Goal: Task Accomplishment & Management: Manage account settings

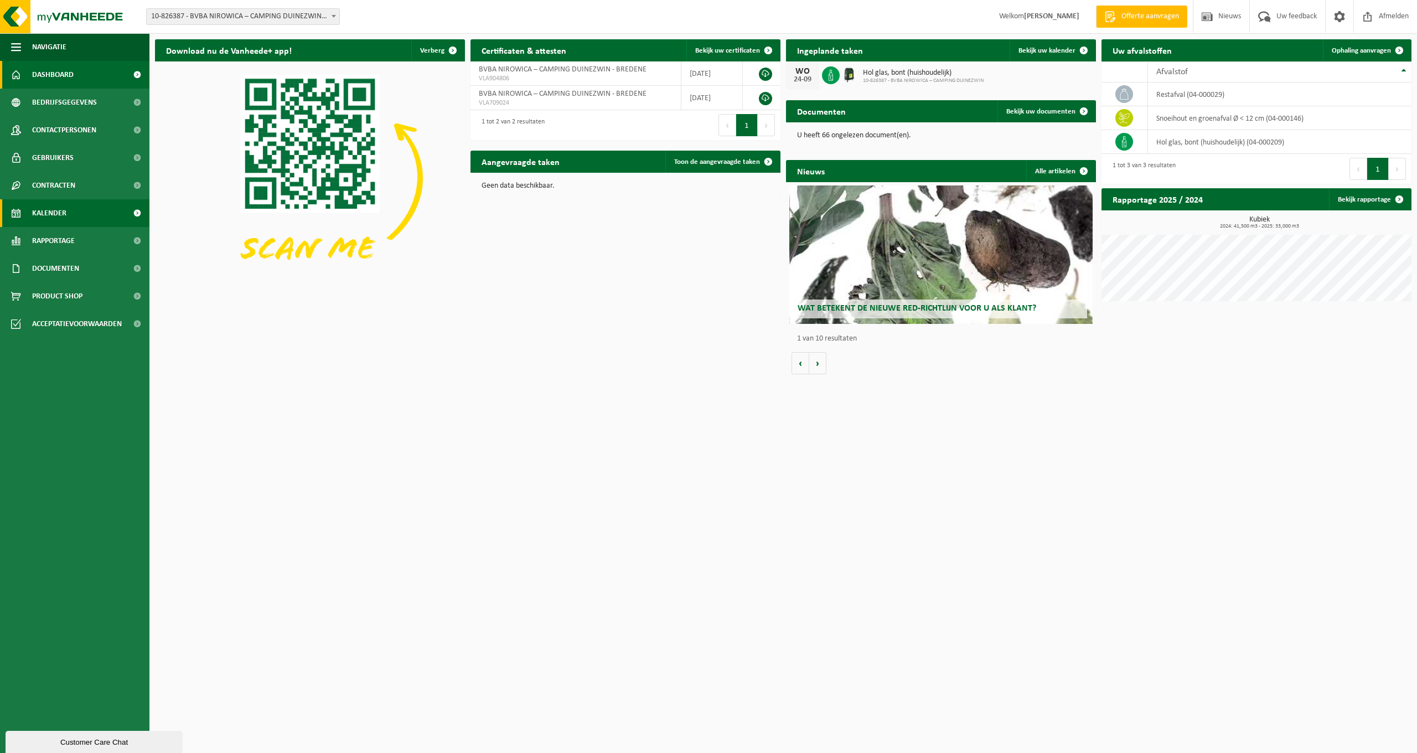
click at [71, 216] on link "Kalender" at bounding box center [74, 213] width 149 height 28
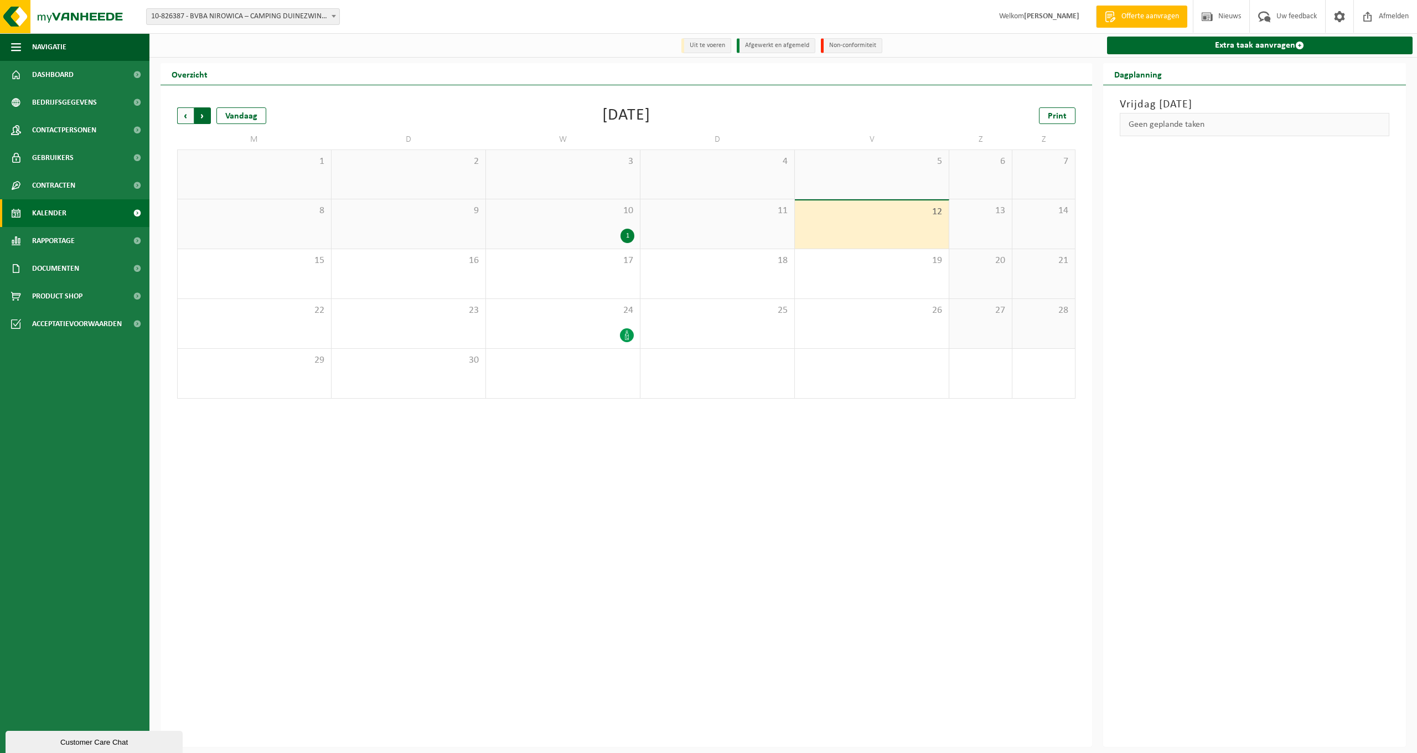
click at [186, 114] on span "Vorige" at bounding box center [185, 115] width 17 height 17
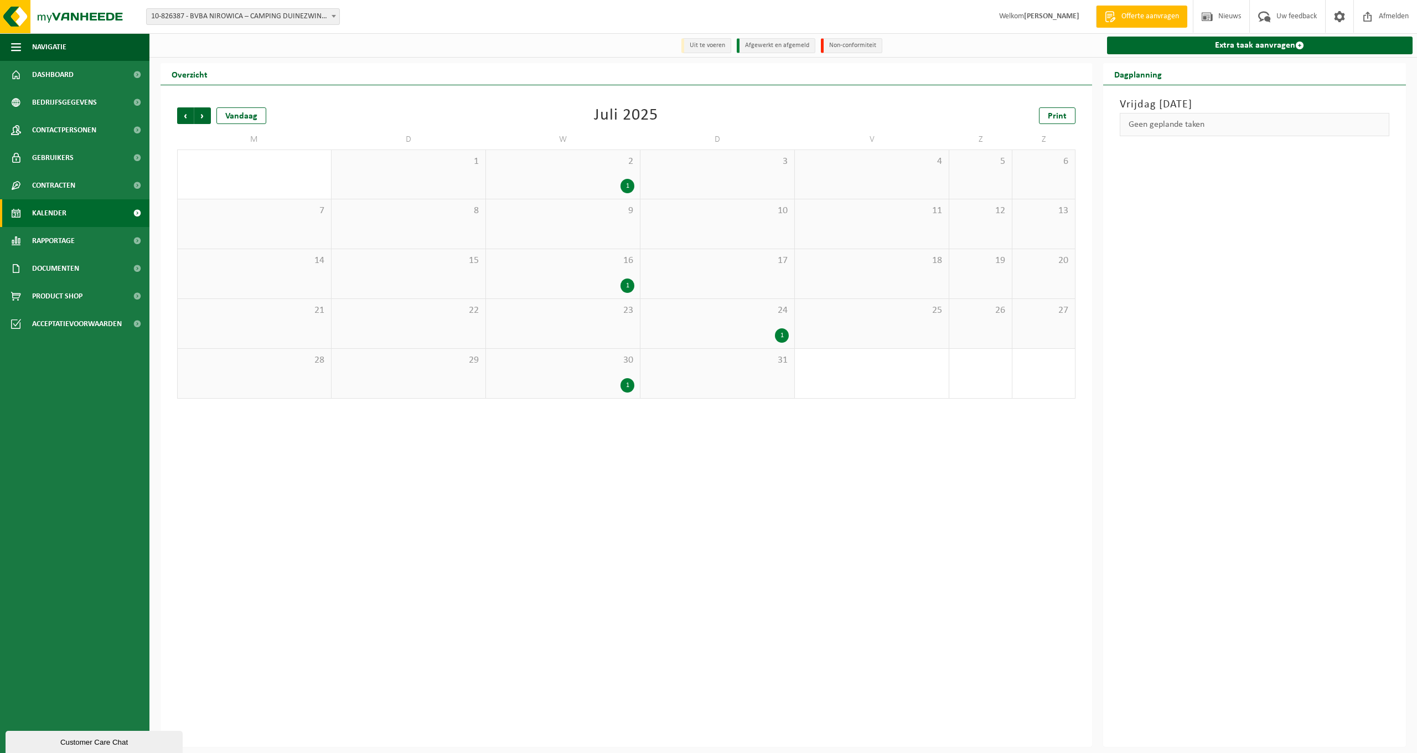
click at [186, 114] on span "Vorige" at bounding box center [185, 115] width 17 height 17
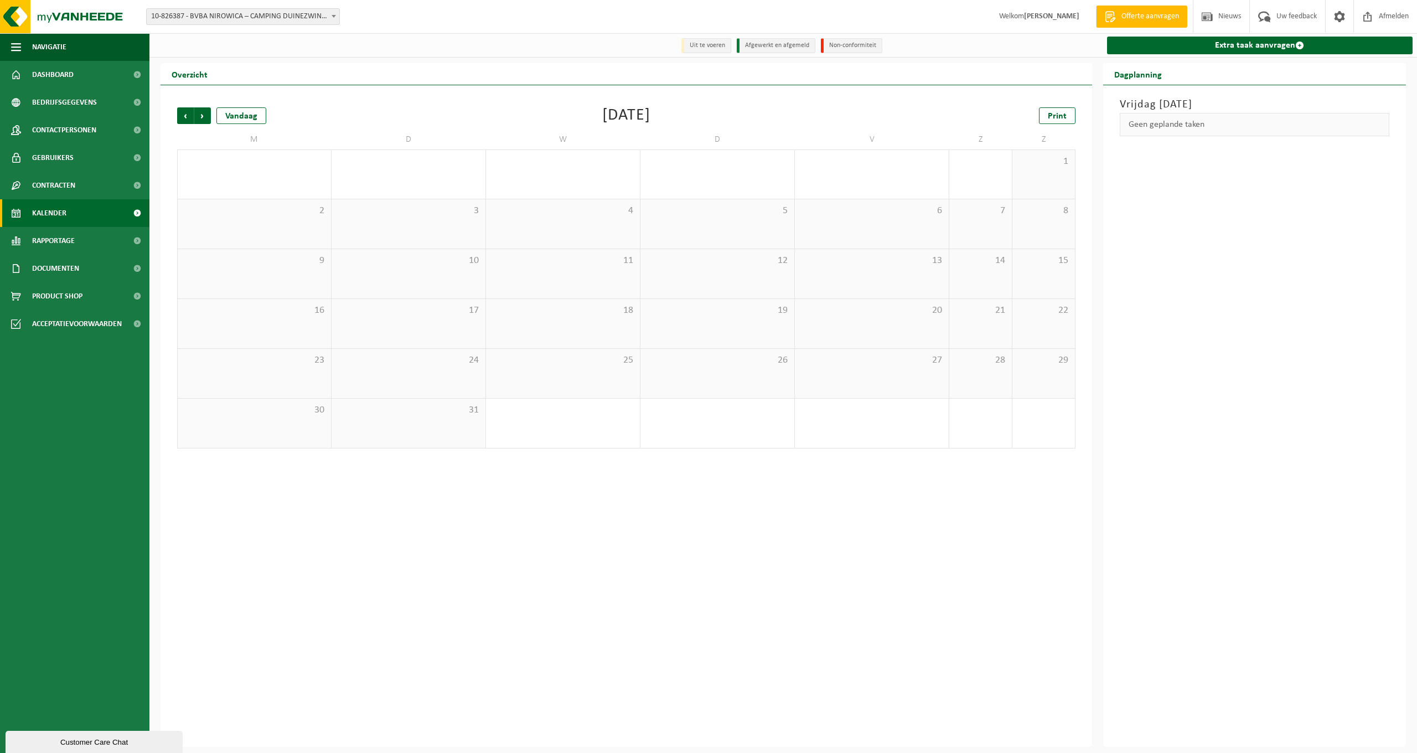
click at [186, 114] on span "Vorige" at bounding box center [185, 115] width 17 height 17
click at [186, 113] on span "Vorige" at bounding box center [185, 115] width 17 height 17
click at [208, 113] on span "Volgende" at bounding box center [202, 115] width 17 height 17
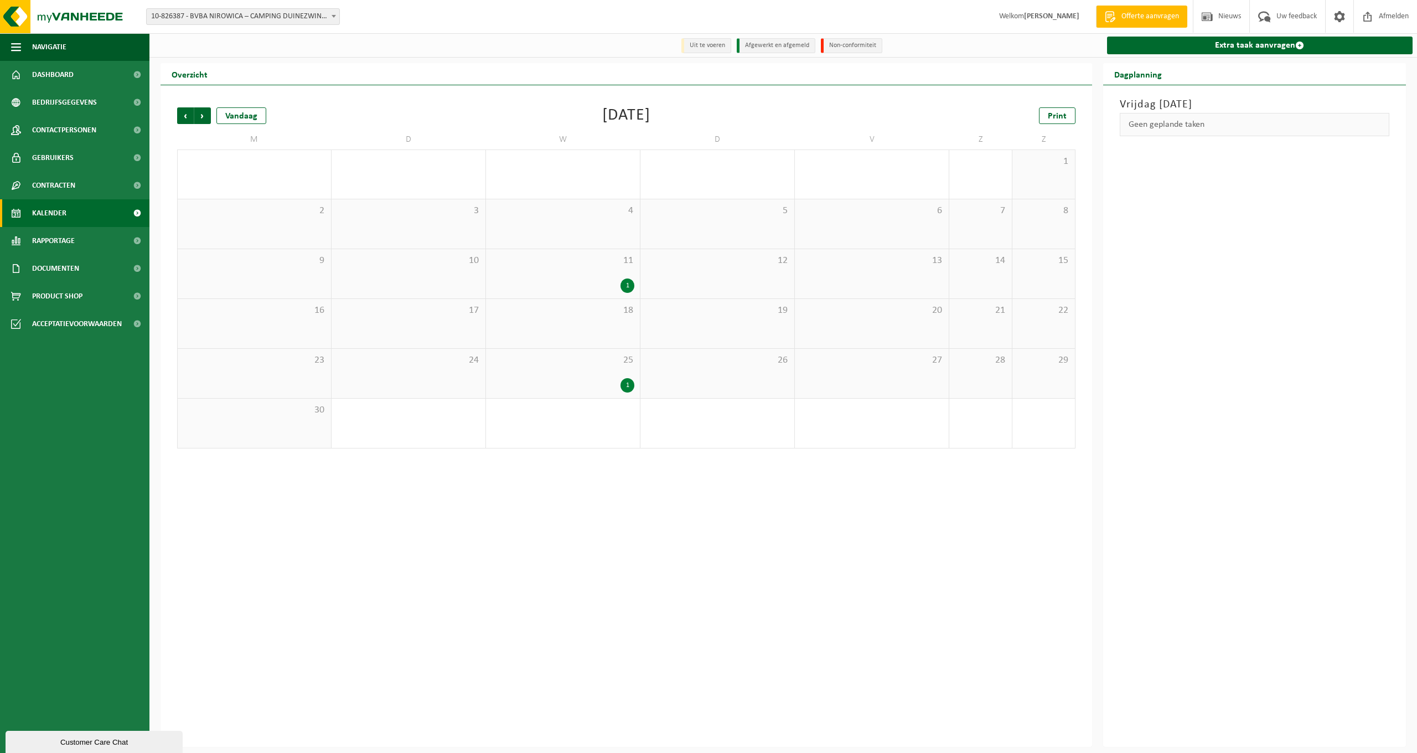
click at [208, 113] on span "Volgende" at bounding box center [202, 115] width 17 height 17
click at [193, 117] on span "Vorige" at bounding box center [185, 115] width 17 height 17
click at [194, 115] on div "Volgende" at bounding box center [202, 115] width 17 height 17
click at [197, 115] on span "Volgende" at bounding box center [202, 115] width 17 height 17
click at [180, 118] on span "Vorige" at bounding box center [185, 115] width 17 height 17
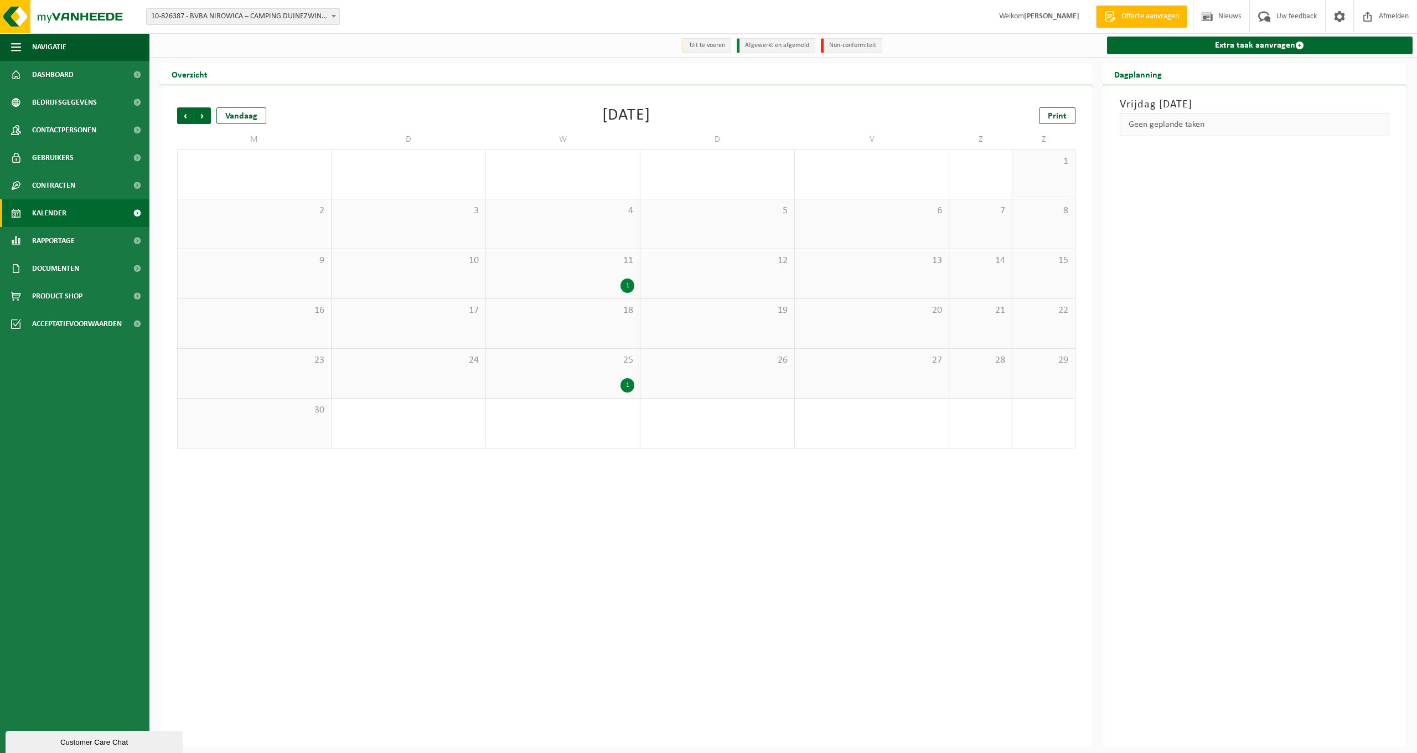
click at [180, 118] on span "Vorige" at bounding box center [185, 115] width 17 height 17
click at [204, 113] on span "Volgende" at bounding box center [202, 115] width 17 height 17
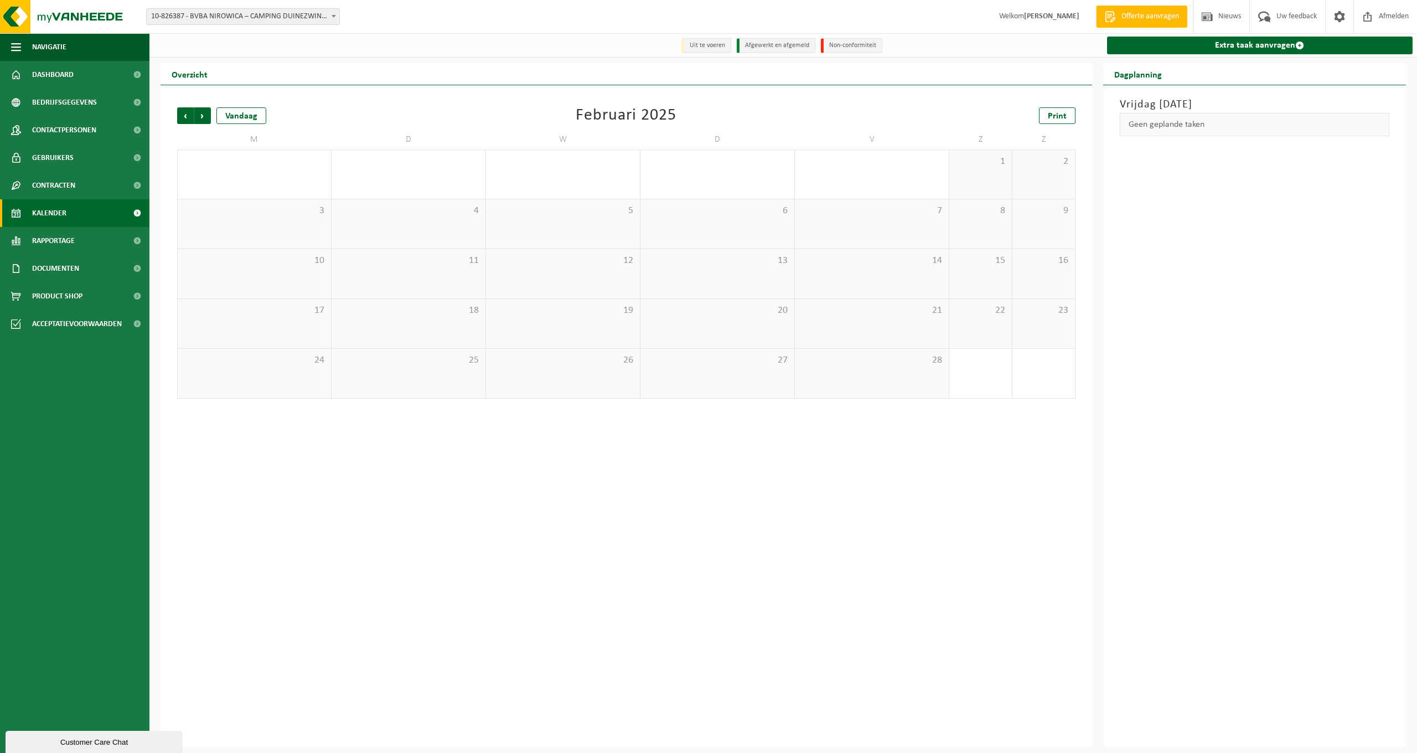
click at [204, 113] on span "Volgende" at bounding box center [202, 115] width 17 height 17
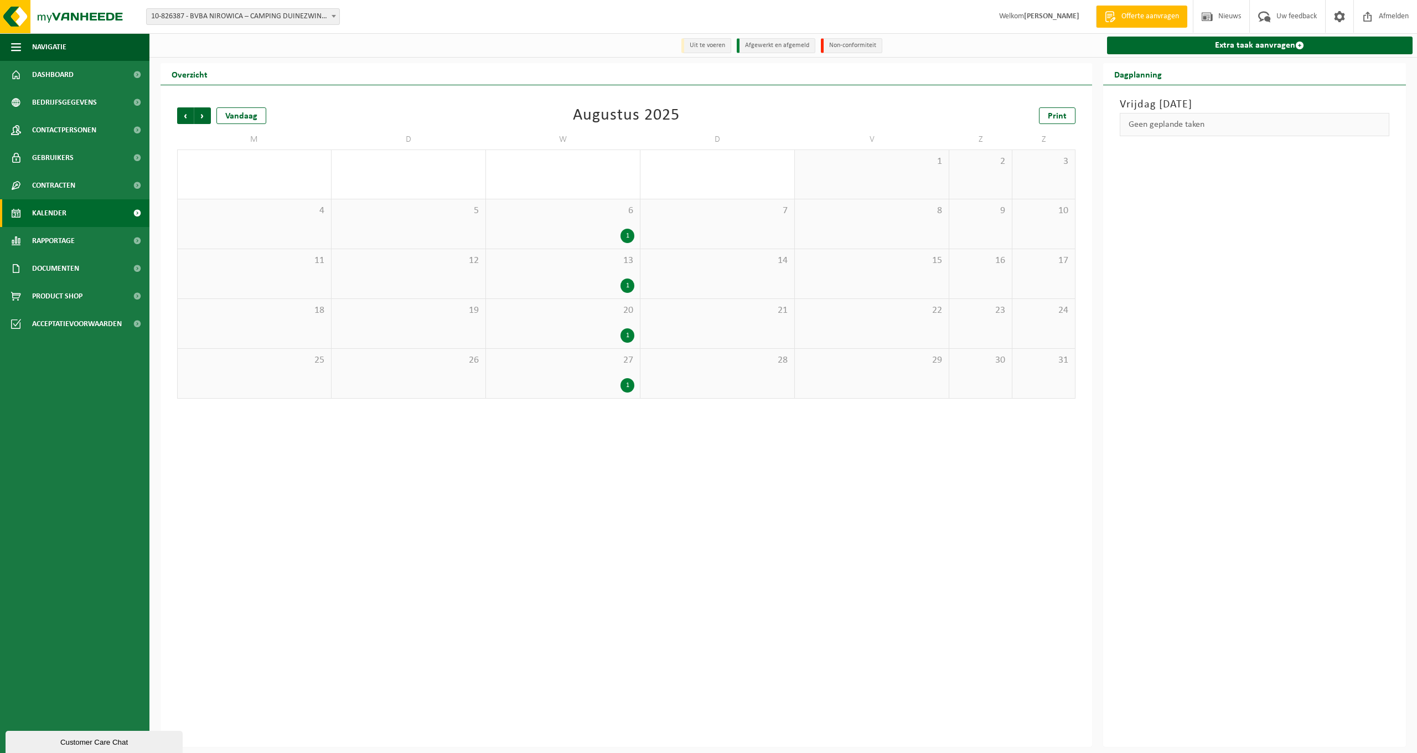
click at [204, 113] on span "Volgende" at bounding box center [202, 115] width 17 height 17
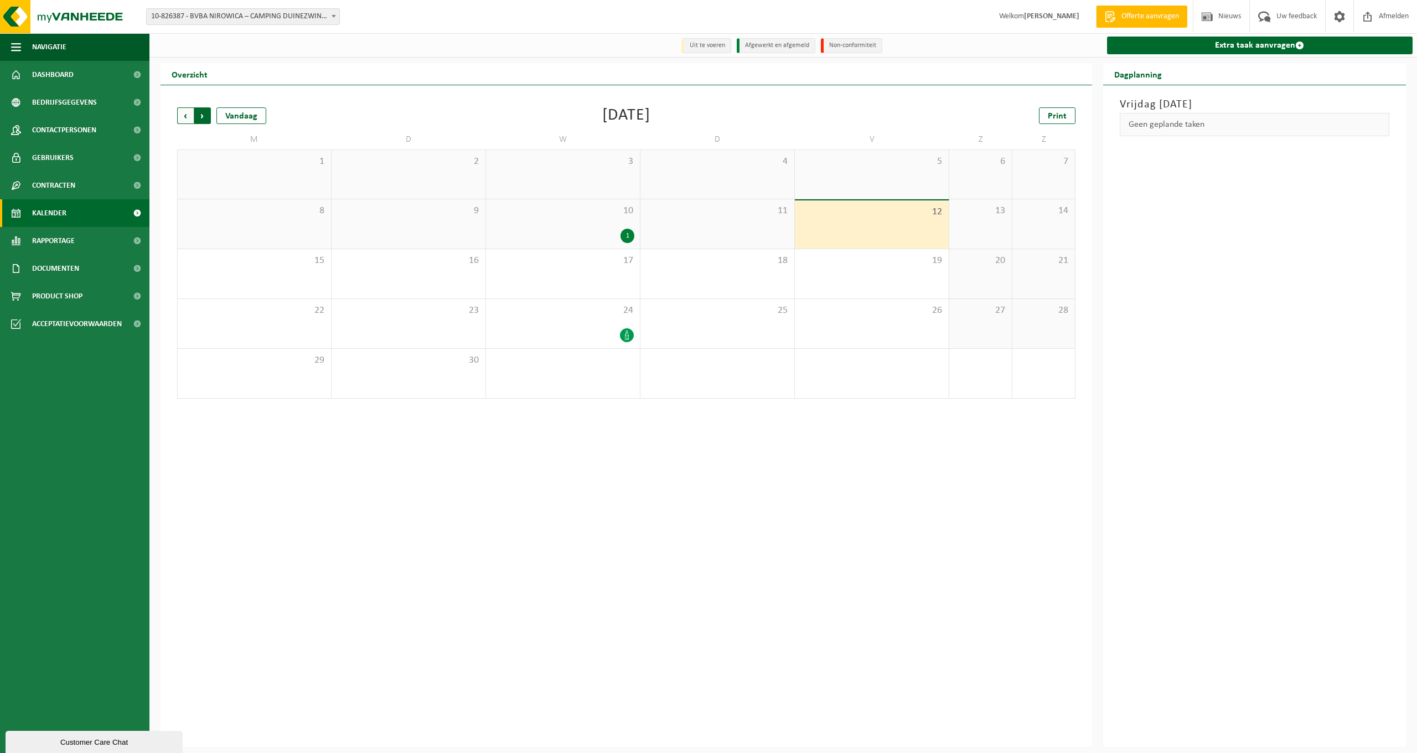
click at [190, 118] on span "Vorige" at bounding box center [185, 115] width 17 height 17
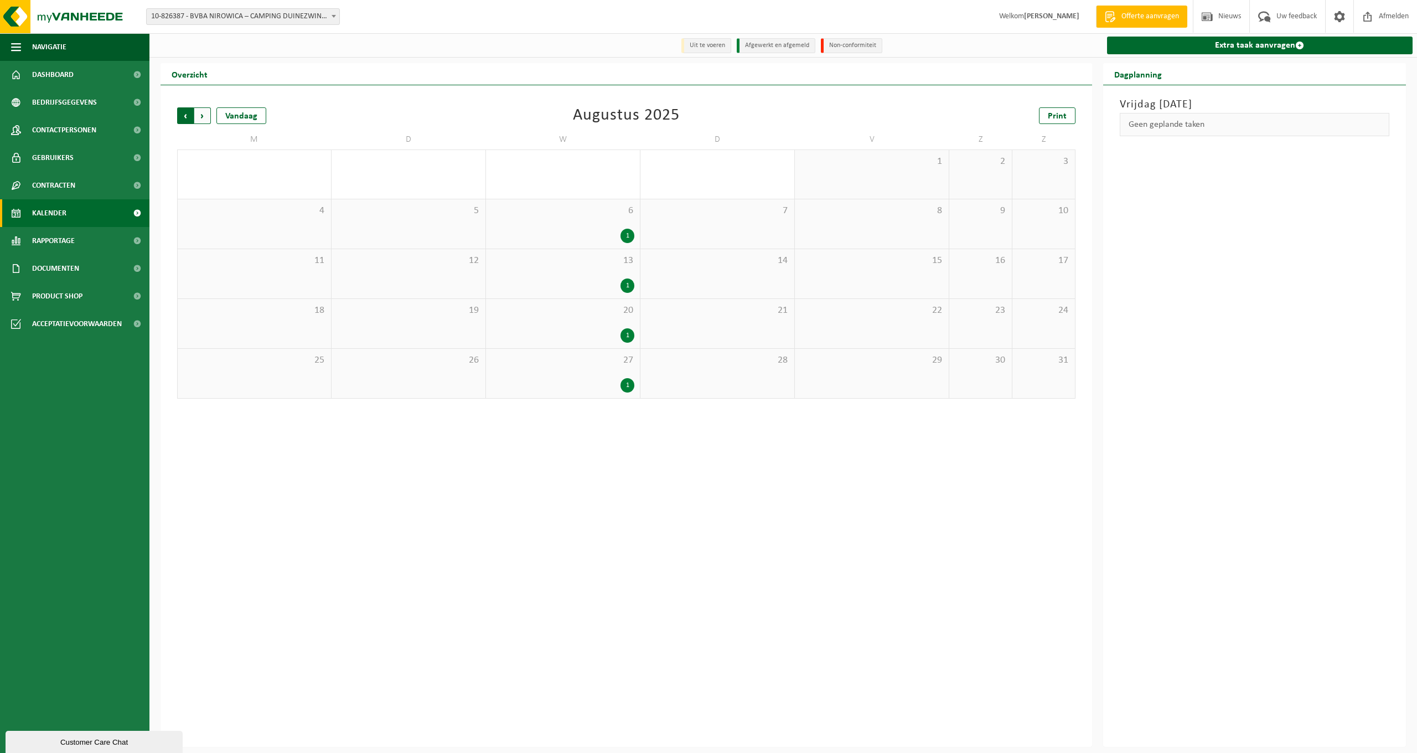
click at [198, 116] on span "Volgende" at bounding box center [202, 115] width 17 height 17
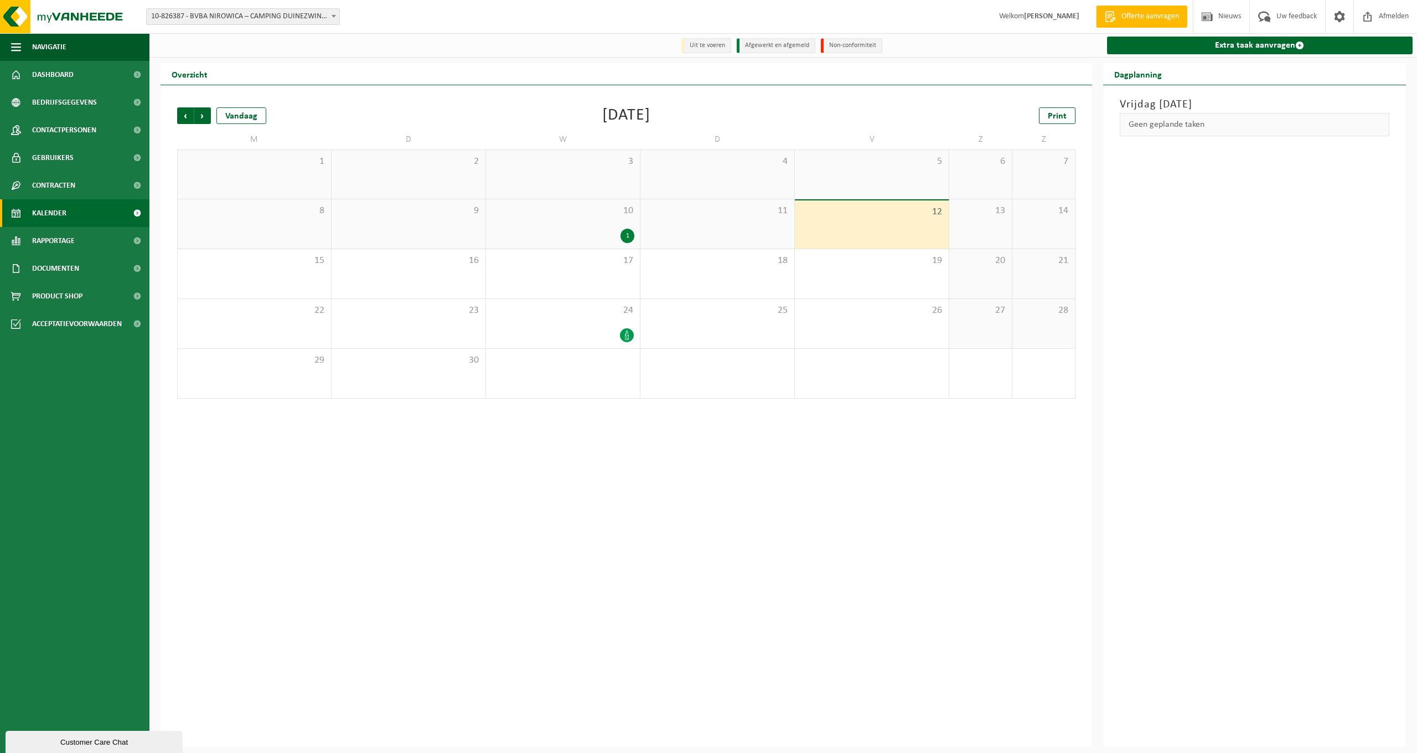
click at [198, 116] on span "Volgende" at bounding box center [202, 115] width 17 height 17
click at [1377, 24] on span "Afmelden" at bounding box center [1393, 16] width 35 height 33
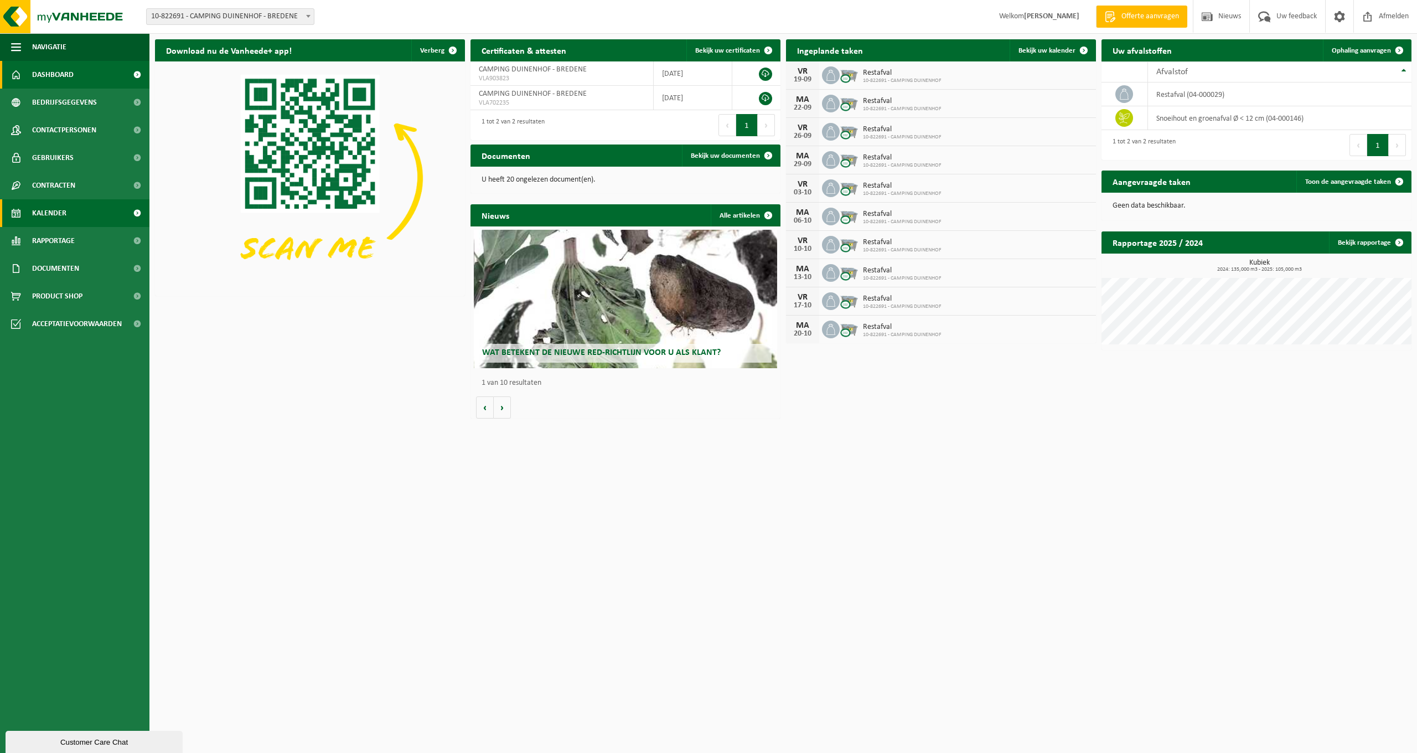
click at [68, 205] on link "Kalender" at bounding box center [74, 213] width 149 height 28
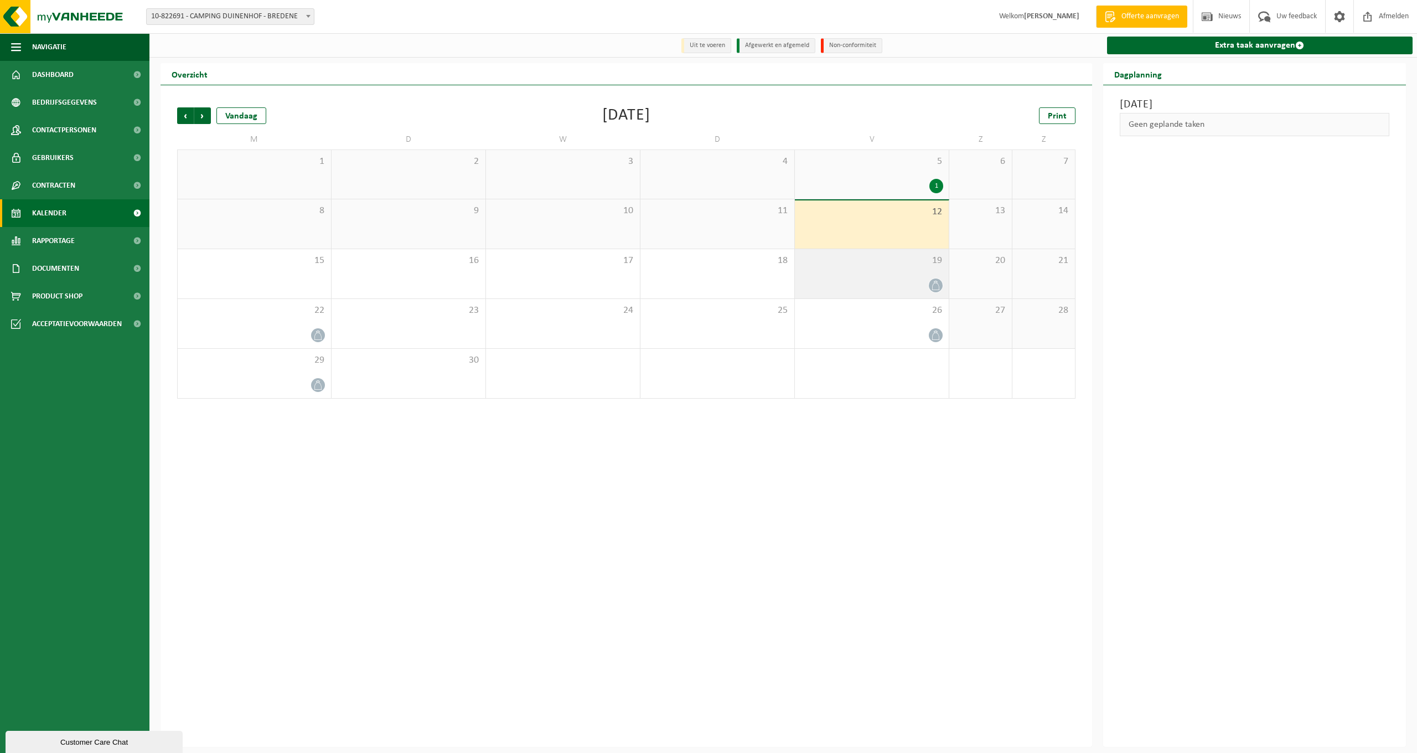
click at [910, 277] on div "19" at bounding box center [872, 273] width 154 height 49
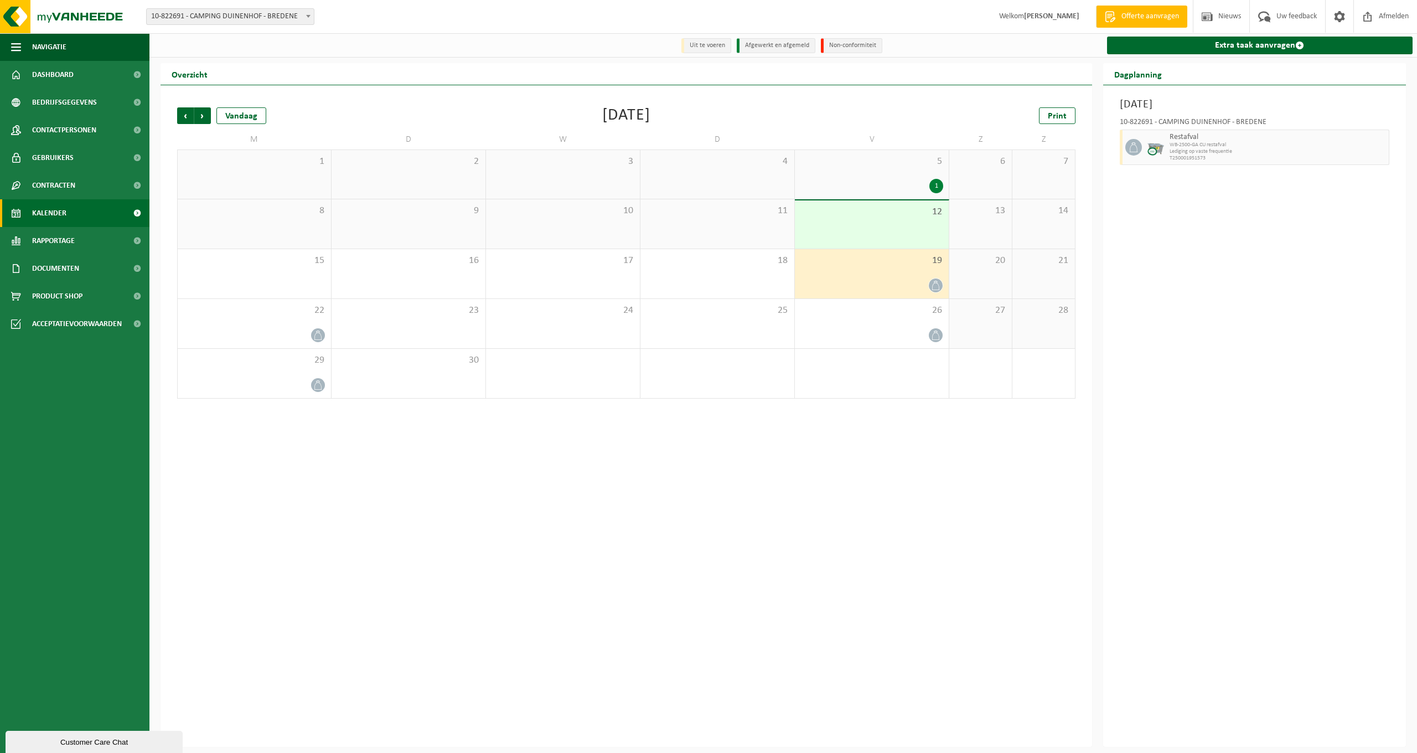
click at [913, 282] on div at bounding box center [872, 285] width 143 height 15
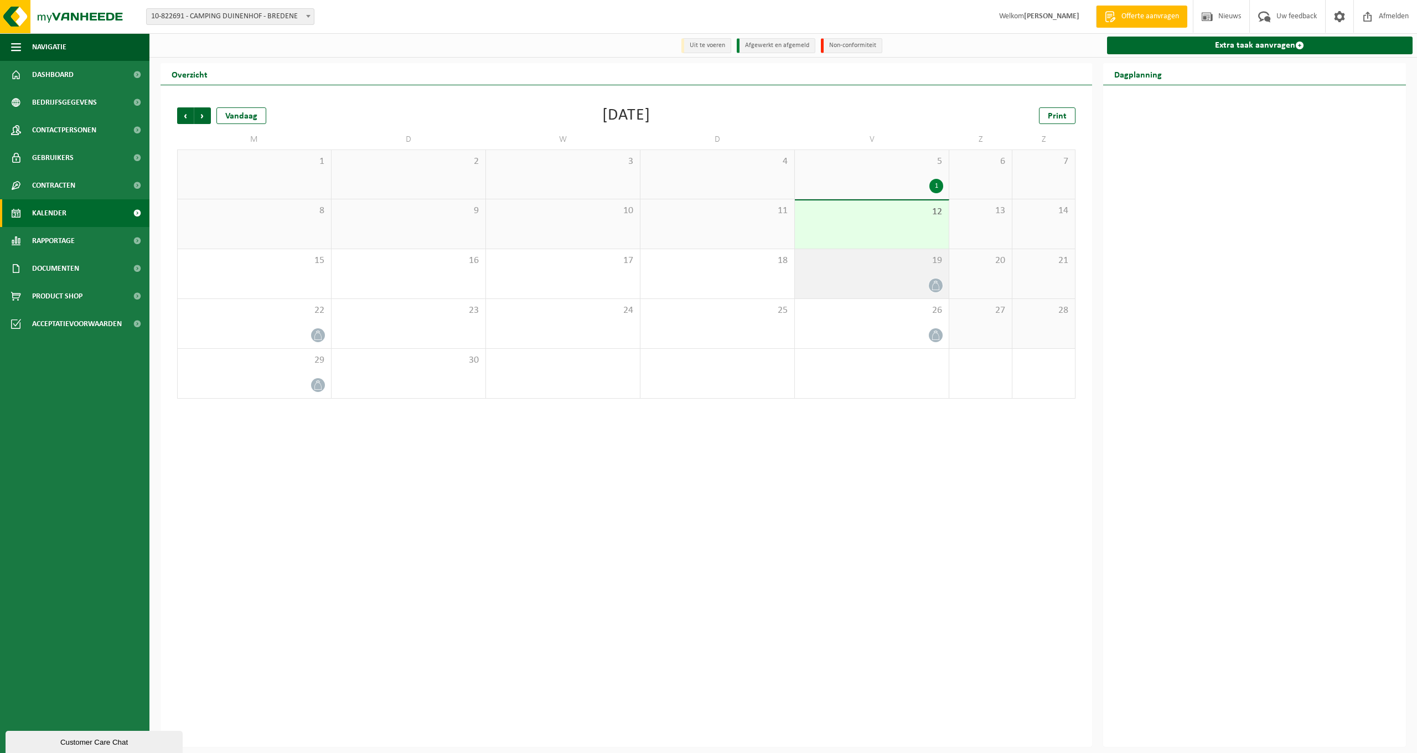
click at [913, 282] on div at bounding box center [872, 285] width 143 height 15
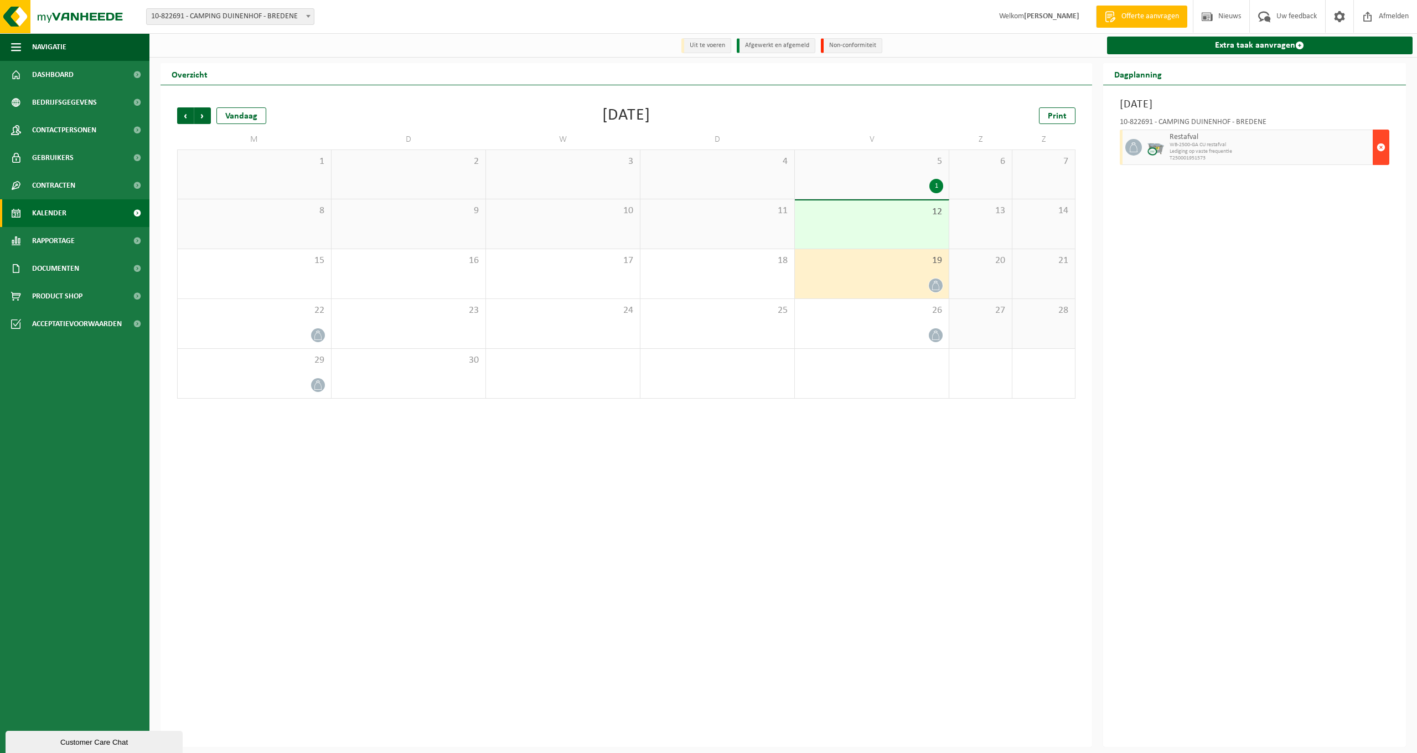
click at [1382, 148] on span "button" at bounding box center [1381, 147] width 9 height 22
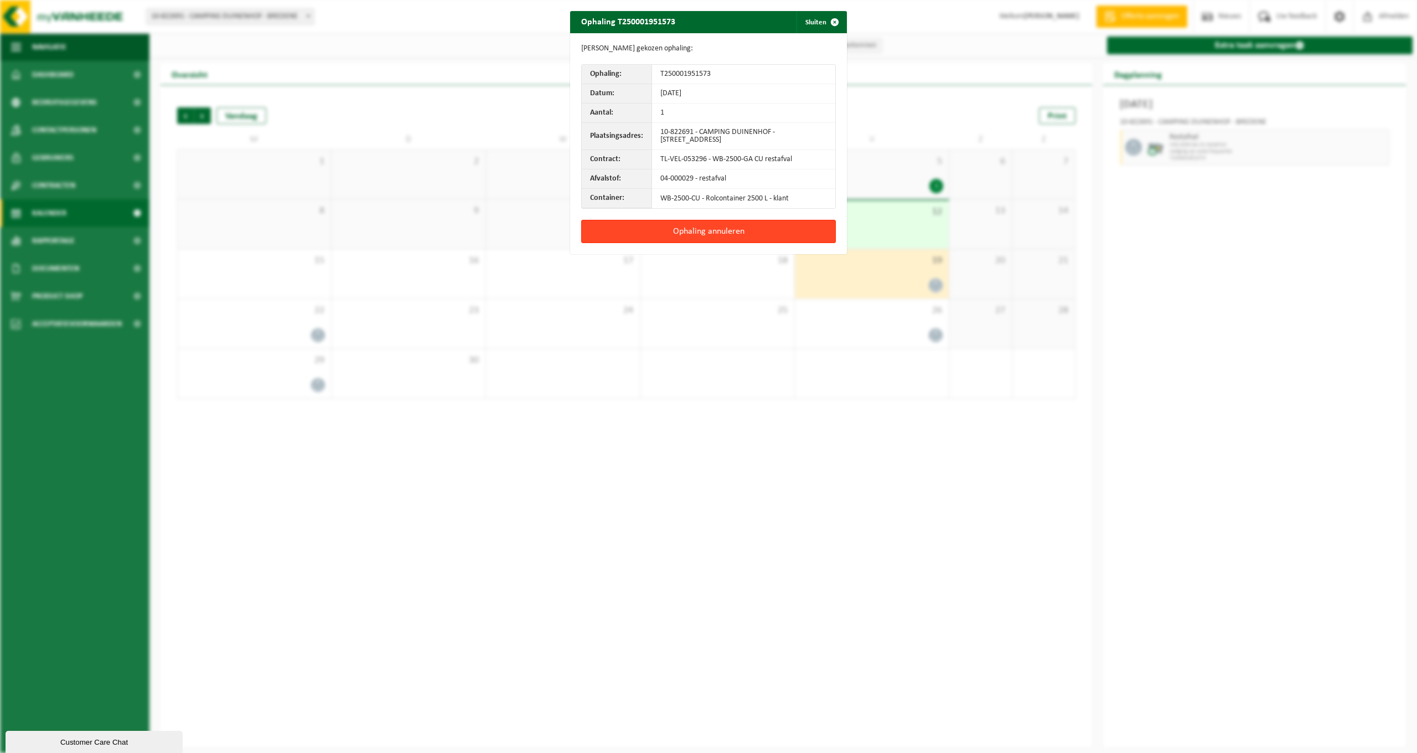
click at [804, 230] on button "Ophaling annuleren" at bounding box center [708, 231] width 255 height 23
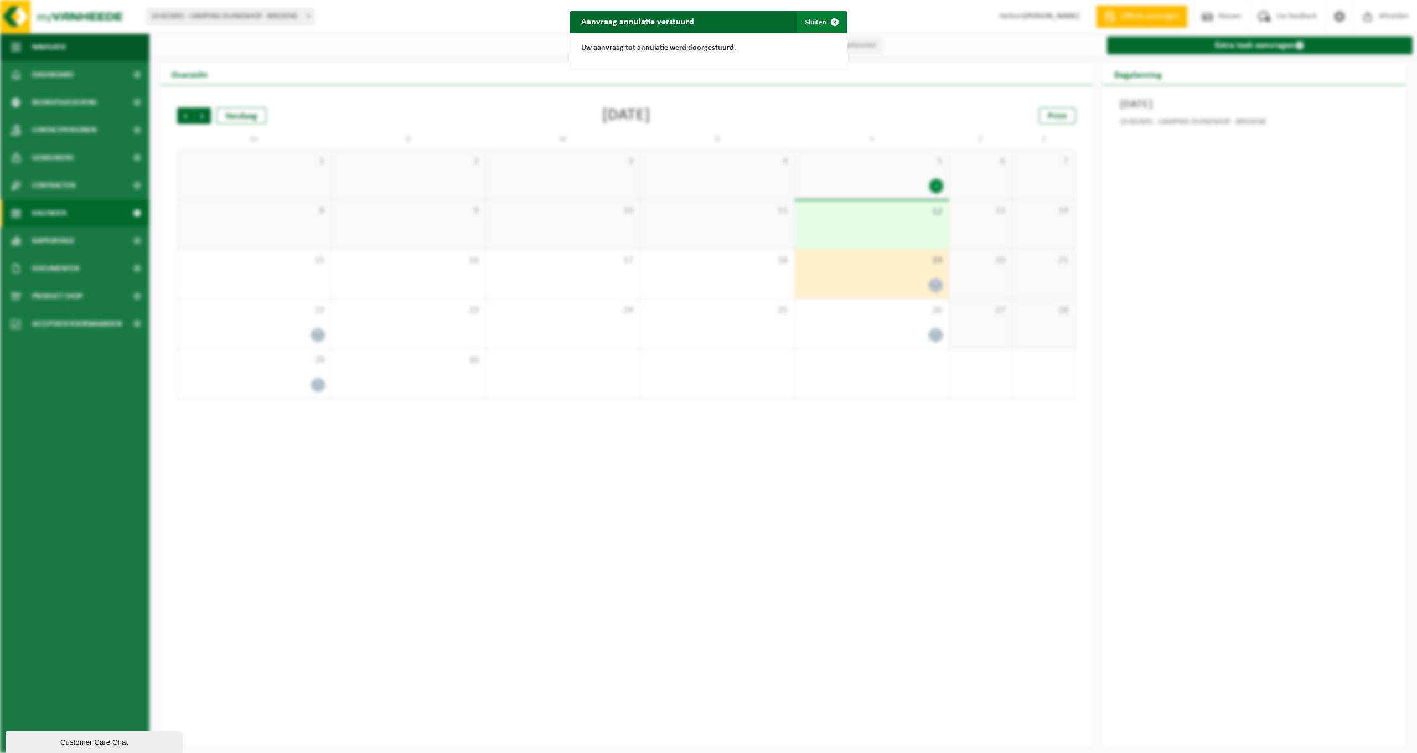
click at [812, 24] on button "Sluiten" at bounding box center [821, 22] width 49 height 22
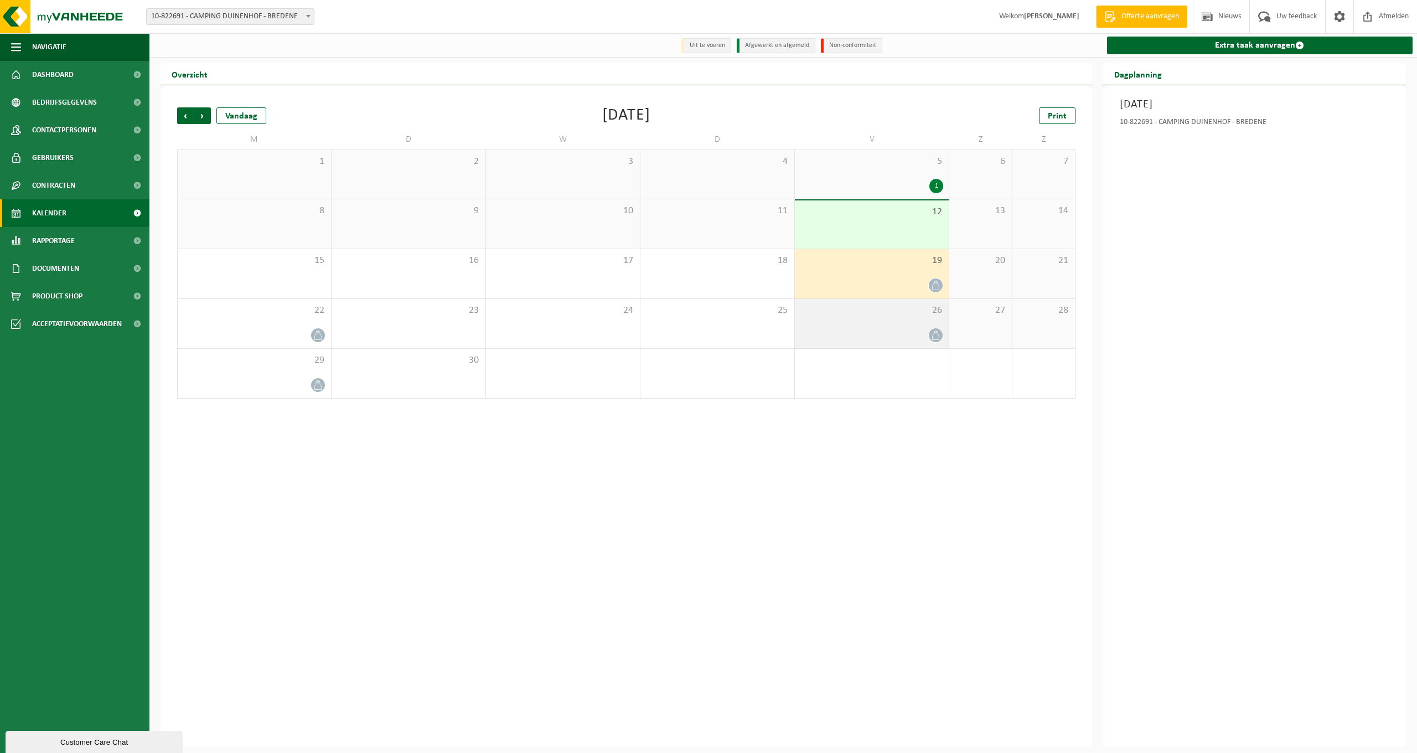
click at [881, 319] on div "26" at bounding box center [872, 323] width 154 height 49
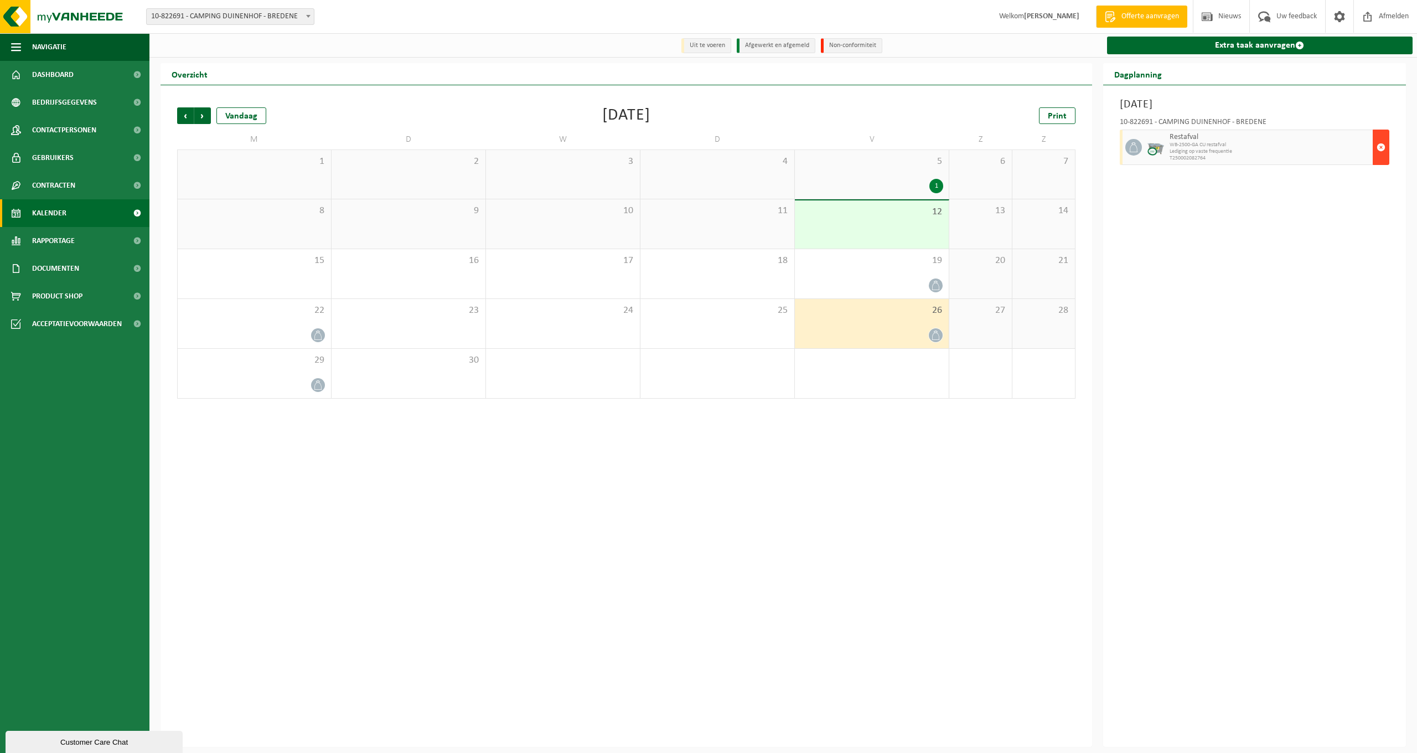
click at [1387, 147] on button "button" at bounding box center [1381, 147] width 17 height 35
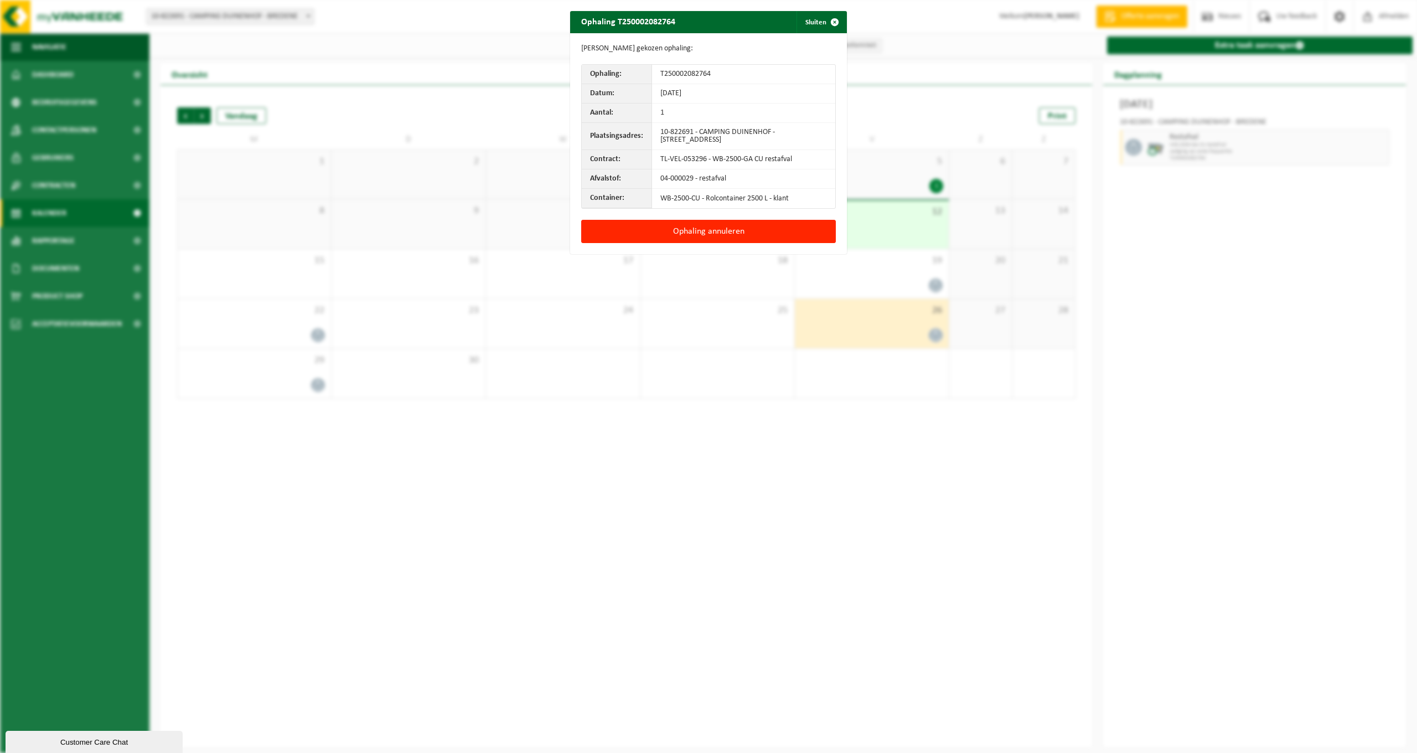
drag, startPoint x: 748, startPoint y: 241, endPoint x: 779, endPoint y: 80, distance: 163.5
click at [775, 107] on div "Ophaling T250002082764 Sluiten Gegevens gekozen ophaling: Ophaling: T2500020827…" at bounding box center [708, 132] width 277 height 243
click at [778, 78] on td "T250002082764" at bounding box center [743, 74] width 183 height 19
click at [732, 233] on button "Ophaling annuleren" at bounding box center [708, 231] width 255 height 23
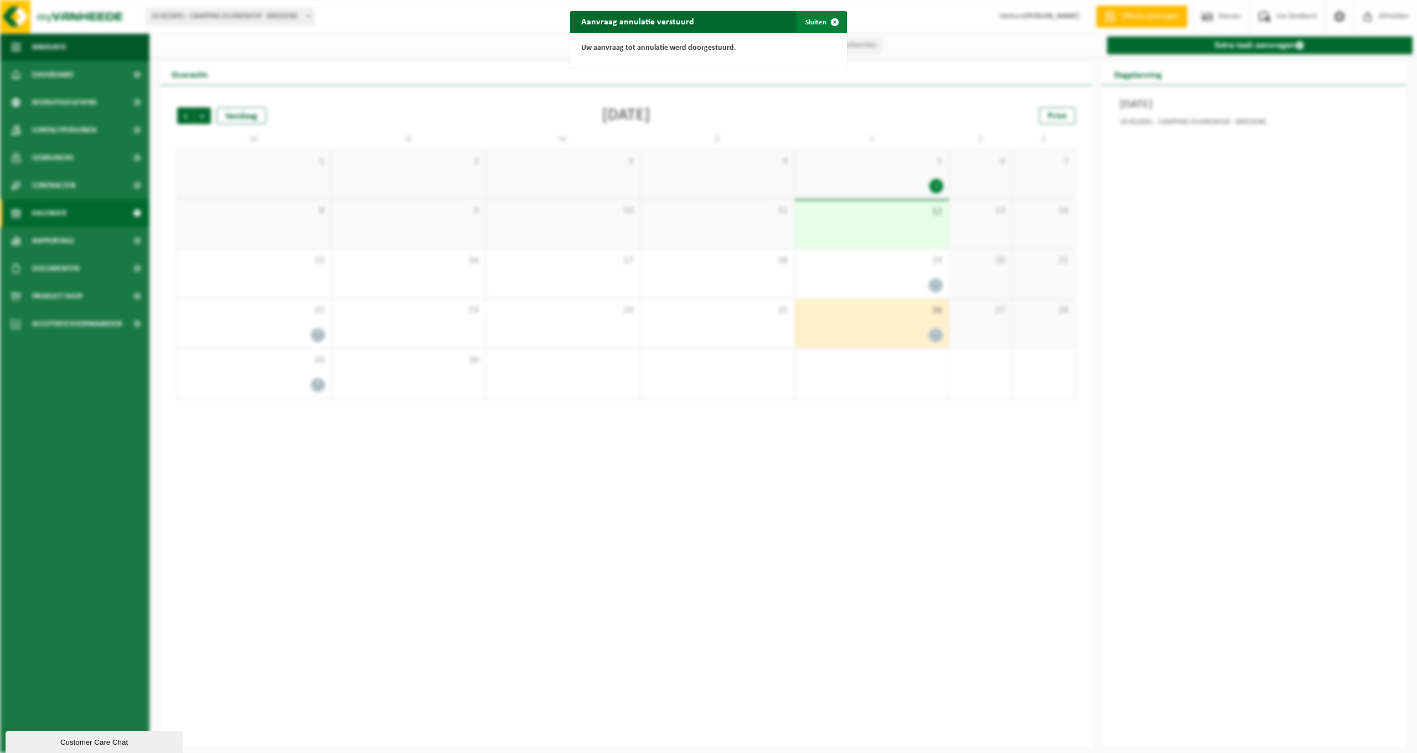
click at [819, 16] on button "Sluiten" at bounding box center [821, 22] width 49 height 22
